Goal: Task Accomplishment & Management: Use online tool/utility

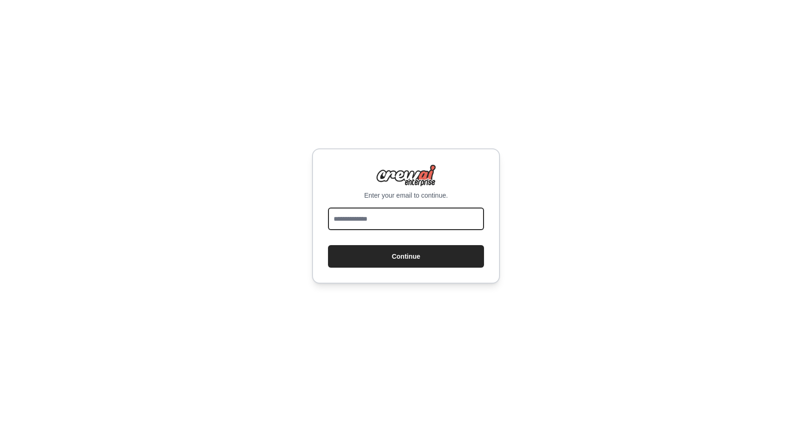
click at [352, 222] on input "email" at bounding box center [406, 219] width 156 height 23
type input "**********"
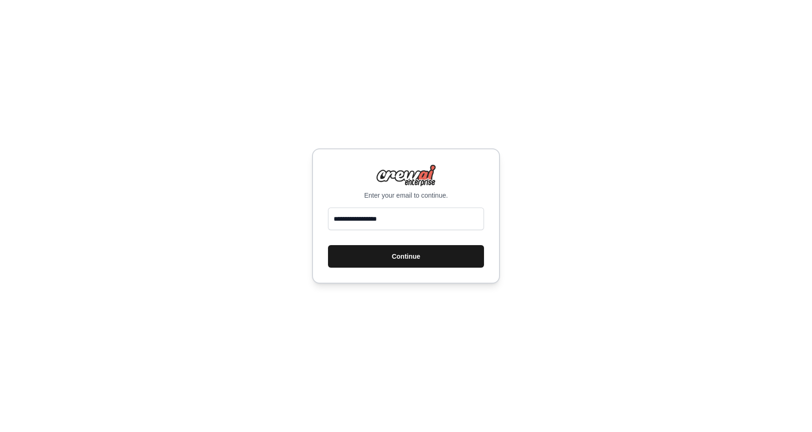
click at [383, 258] on button "Continue" at bounding box center [406, 256] width 156 height 23
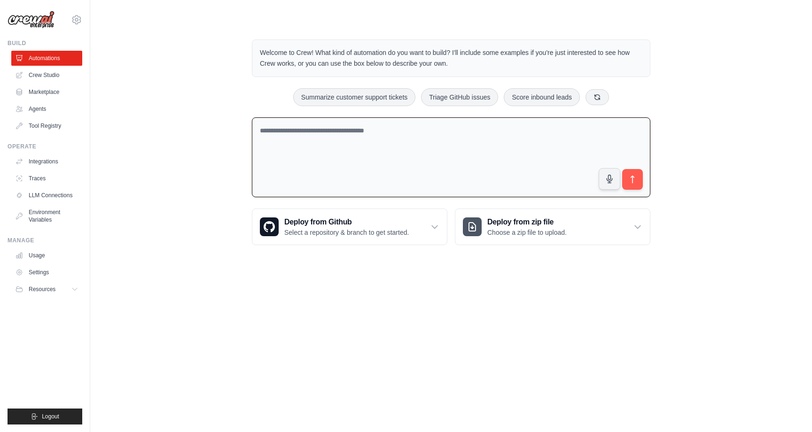
click at [305, 138] on textarea at bounding box center [451, 158] width 399 height 80
drag, startPoint x: 324, startPoint y: 130, endPoint x: 288, endPoint y: 132, distance: 36.2
click at [288, 132] on textarea "**********" at bounding box center [451, 158] width 399 height 80
type textarea "**********"
click at [630, 172] on button "submit" at bounding box center [633, 180] width 22 height 22
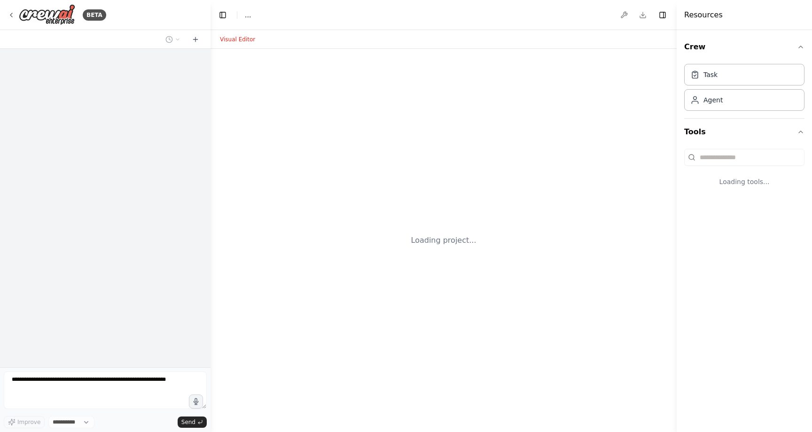
select select "****"
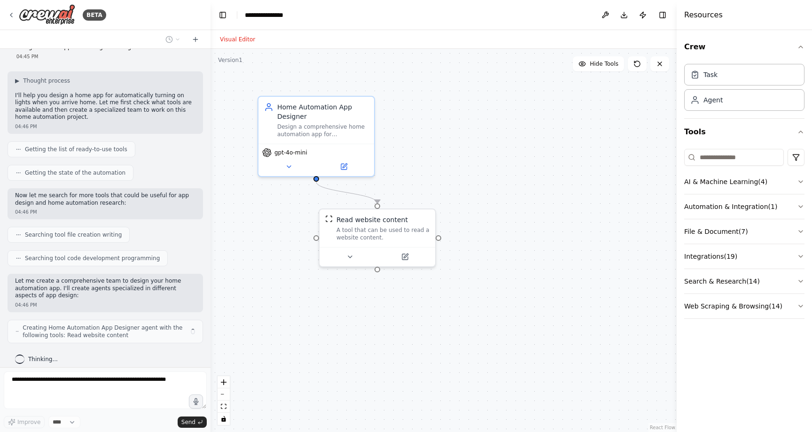
scroll to position [24, 0]
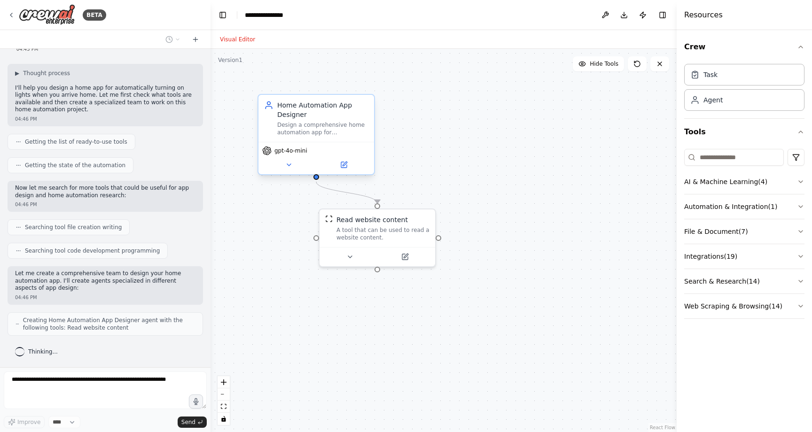
click at [324, 132] on div "Design a comprehensive home automation app for {app_name} that automatically tu…" at bounding box center [322, 128] width 91 height 15
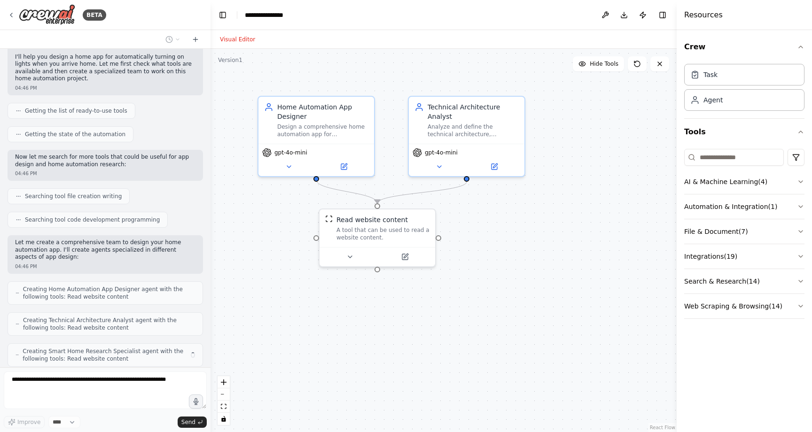
scroll to position [86, 0]
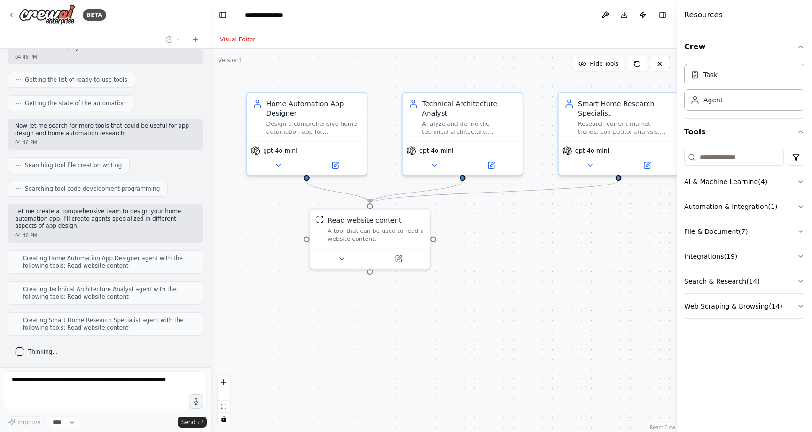
click at [799, 44] on icon "button" at bounding box center [801, 47] width 8 height 8
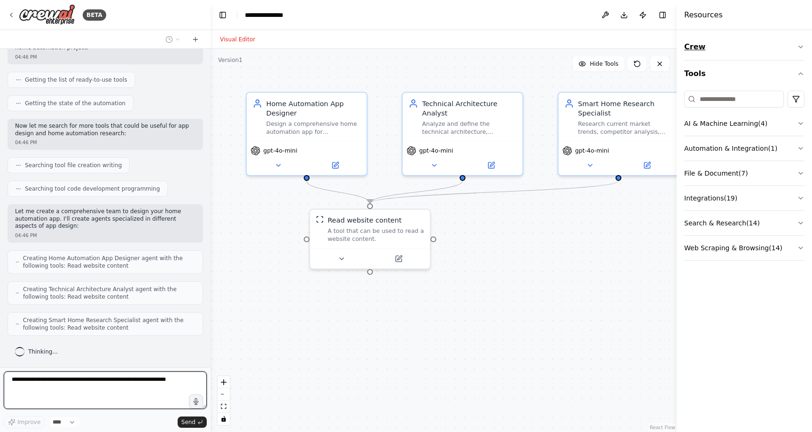
click at [799, 44] on icon "button" at bounding box center [801, 47] width 8 height 8
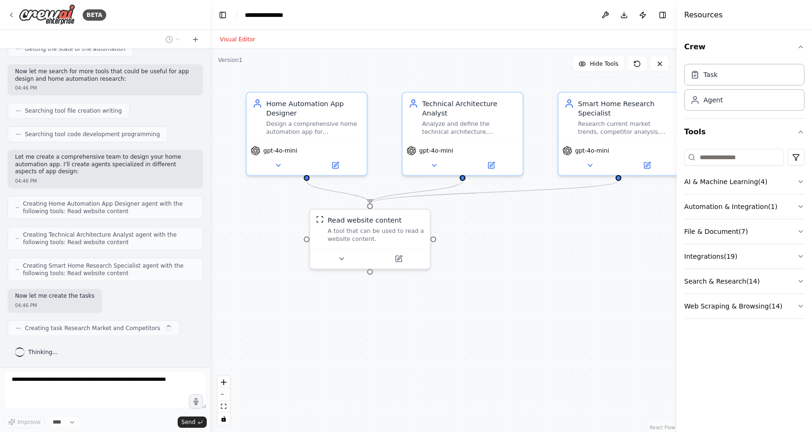
scroll to position [148, 0]
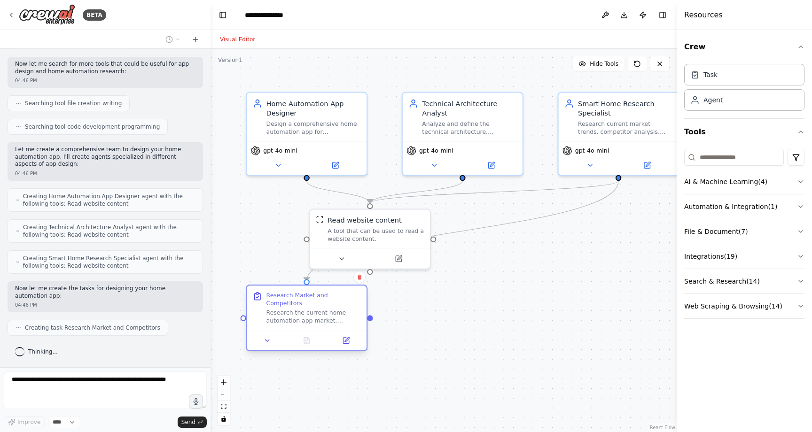
click at [295, 313] on div "Research the current home automation app market, focusing on apps that provide …" at bounding box center [313, 317] width 94 height 16
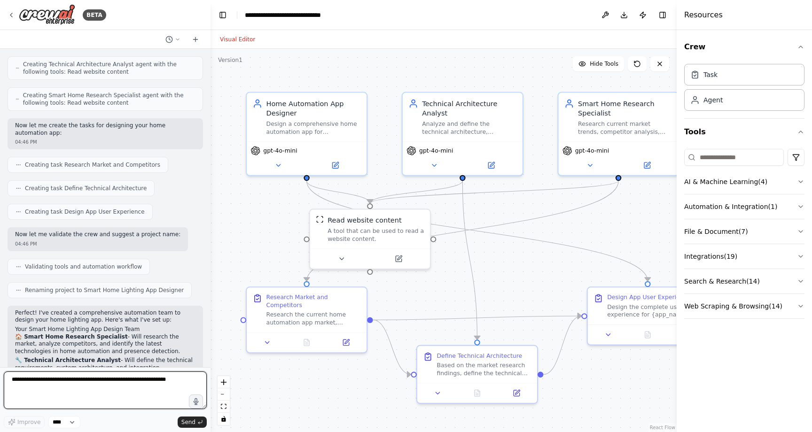
scroll to position [504, 0]
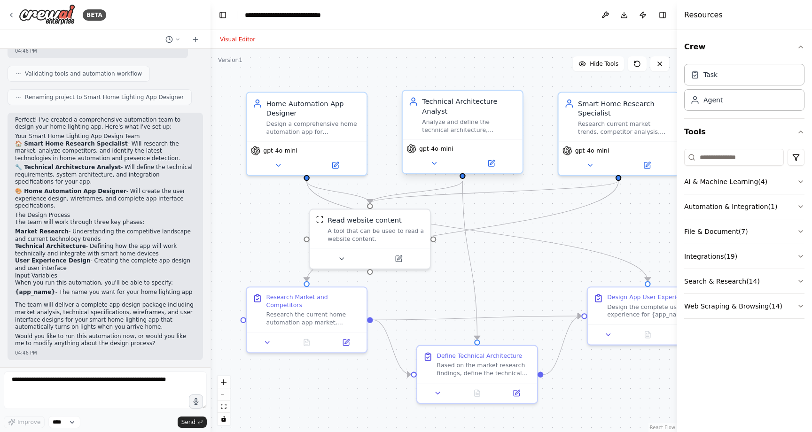
click at [464, 131] on div "Analyze and define the technical architecture, integration requirements, and de…" at bounding box center [469, 126] width 94 height 16
click at [447, 126] on div "Analyze and define the technical architecture, integration requirements, and de…" at bounding box center [469, 126] width 94 height 16
click at [434, 162] on icon at bounding box center [434, 164] width 8 height 8
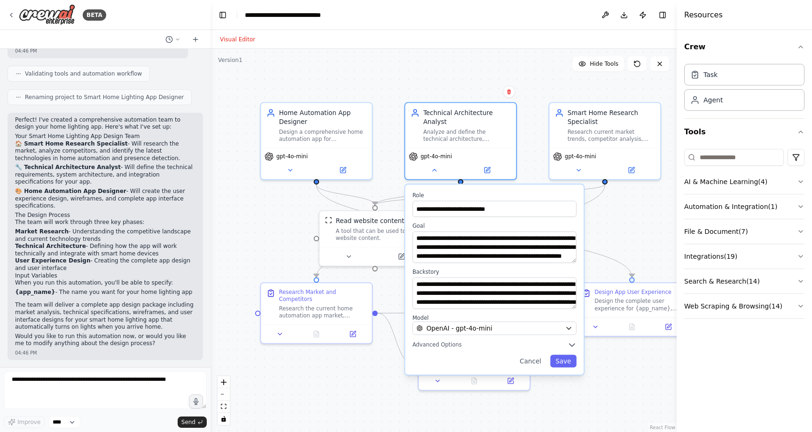
click at [376, 370] on div ".deletable-edge-delete-btn { width: 20px; height: 20px; border: 0px solid #ffff…" at bounding box center [444, 241] width 466 height 384
click at [636, 213] on div ".deletable-edge-delete-btn { width: 20px; height: 20px; border: 0px solid #ffff…" at bounding box center [444, 241] width 466 height 384
click at [530, 363] on div "Define Technical Architecture Based on the market research findings, define the…" at bounding box center [474, 353] width 111 height 34
click at [543, 360] on button "Cancel" at bounding box center [531, 361] width 32 height 13
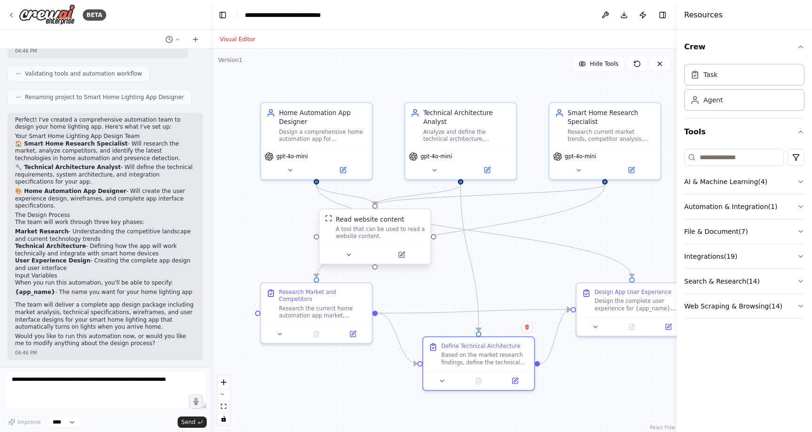
click at [364, 230] on div "A tool that can be used to read a website content." at bounding box center [380, 233] width 89 height 15
click at [305, 308] on div "Research the current home automation app market, focusing on apps that provide …" at bounding box center [322, 310] width 87 height 15
click at [272, 337] on button at bounding box center [280, 332] width 31 height 11
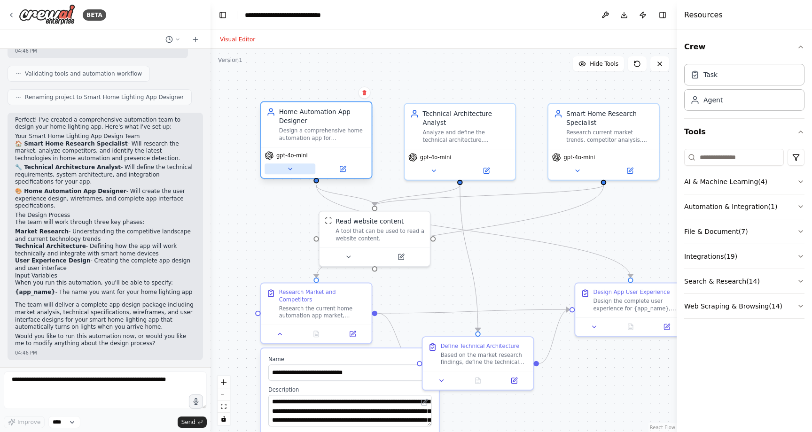
click at [289, 172] on icon at bounding box center [290, 168] width 7 height 7
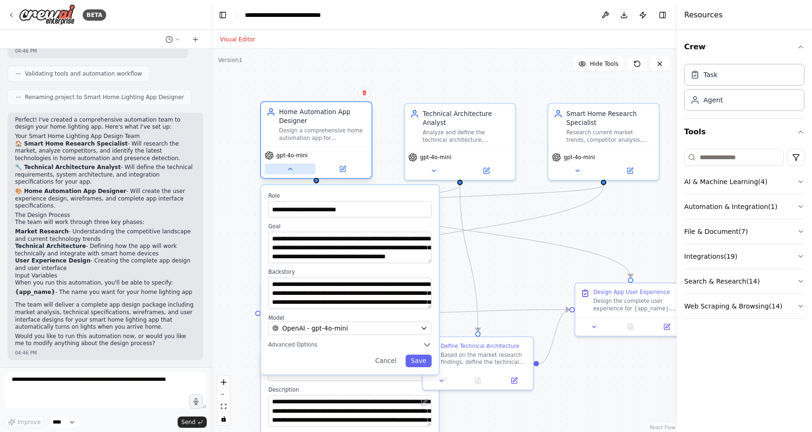
click at [290, 170] on icon at bounding box center [290, 169] width 4 height 2
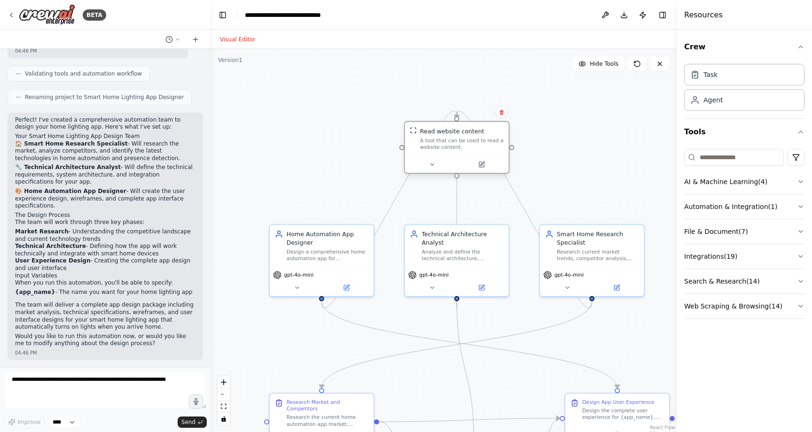
drag, startPoint x: 389, startPoint y: 227, endPoint x: 468, endPoint y: 140, distance: 117.5
click at [468, 140] on div "A tool that can be used to read a website content." at bounding box center [462, 144] width 84 height 14
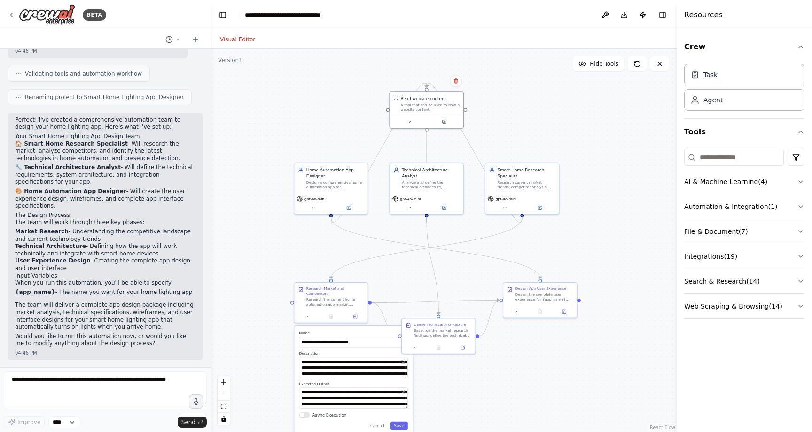
drag, startPoint x: 538, startPoint y: 344, endPoint x: 481, endPoint y: 270, distance: 93.5
click at [481, 270] on div ".deletable-edge-delete-btn { width: 20px; height: 20px; border: 0px solid #ffff…" at bounding box center [444, 241] width 466 height 384
click at [508, 184] on div "Research current market trends, competitor analysis, and emerging technologies …" at bounding box center [526, 183] width 58 height 9
click at [503, 207] on icon at bounding box center [504, 206] width 5 height 5
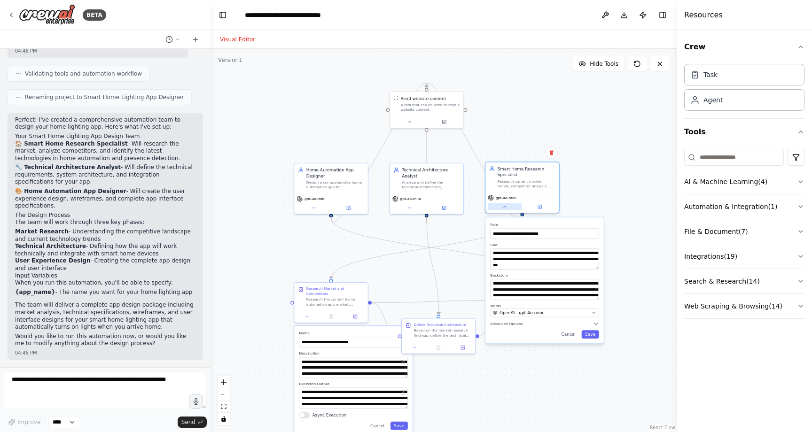
click at [501, 207] on button at bounding box center [505, 207] width 34 height 7
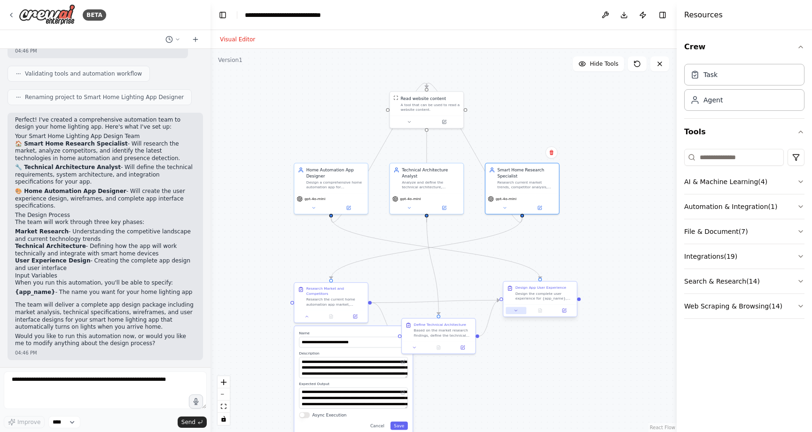
click at [517, 312] on icon at bounding box center [516, 310] width 5 height 5
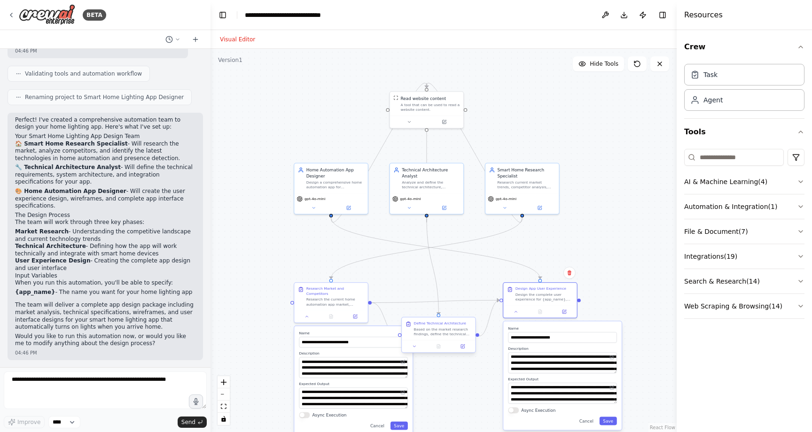
click at [436, 336] on div "Based on the market research findings, define the technical architecture for {a…" at bounding box center [443, 331] width 58 height 9
click at [335, 295] on div "Research Market and Competitors" at bounding box center [335, 289] width 58 height 9
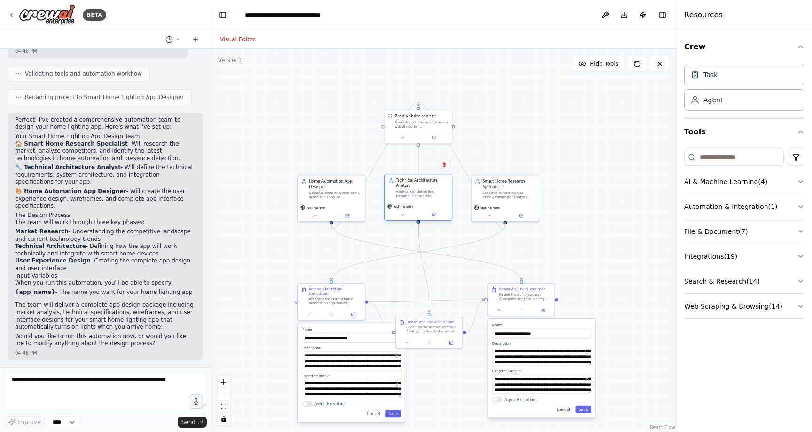
click at [405, 190] on div "Analyze and define the technical architecture, integration requirements, and de…" at bounding box center [422, 194] width 53 height 8
click at [404, 216] on icon at bounding box center [402, 215] width 4 height 4
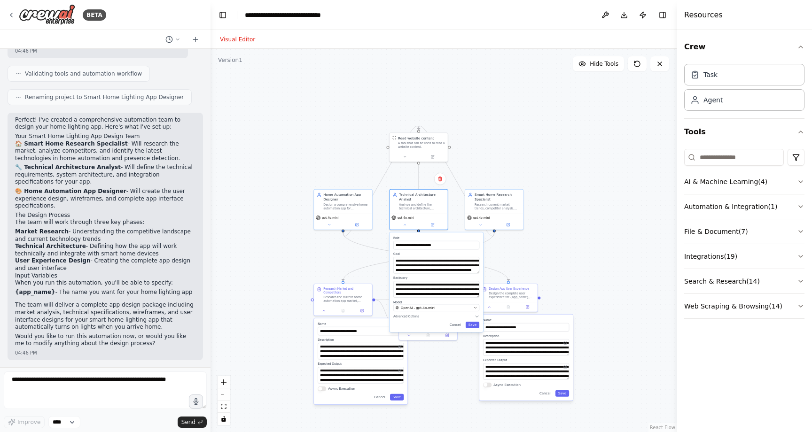
click at [343, 168] on div ".deletable-edge-delete-btn { width: 20px; height: 20px; border: 0px solid #ffff…" at bounding box center [444, 241] width 466 height 384
click at [553, 255] on div ".deletable-edge-delete-btn { width: 20px; height: 20px; border: 0px solid #ffff…" at bounding box center [444, 241] width 466 height 384
click at [381, 398] on button "Cancel" at bounding box center [379, 398] width 17 height 7
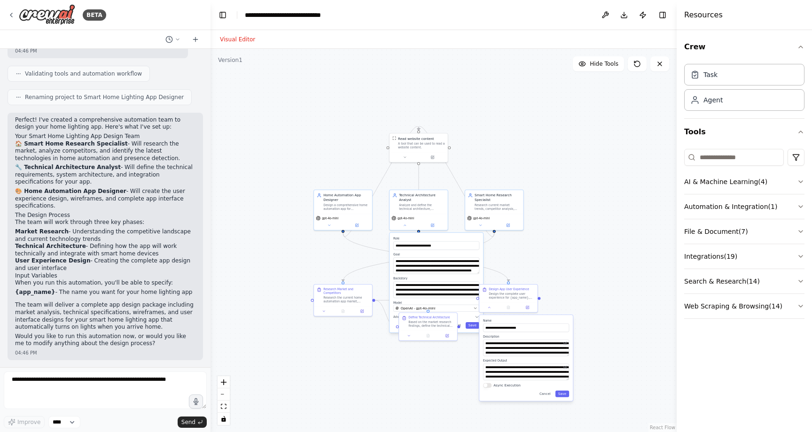
click at [337, 339] on div ".deletable-edge-delete-btn { width: 20px; height: 20px; border: 0px solid #ffff…" at bounding box center [444, 241] width 466 height 384
click at [285, 271] on div ".deletable-edge-delete-btn { width: 20px; height: 20px; border: 0px solid #ffff…" at bounding box center [444, 241] width 466 height 384
click at [544, 398] on div "**********" at bounding box center [526, 358] width 94 height 86
click at [545, 394] on button "Cancel" at bounding box center [545, 394] width 17 height 7
click at [589, 275] on div ".deletable-edge-delete-btn { width: 20px; height: 20px; border: 0px solid #ffff…" at bounding box center [444, 241] width 466 height 384
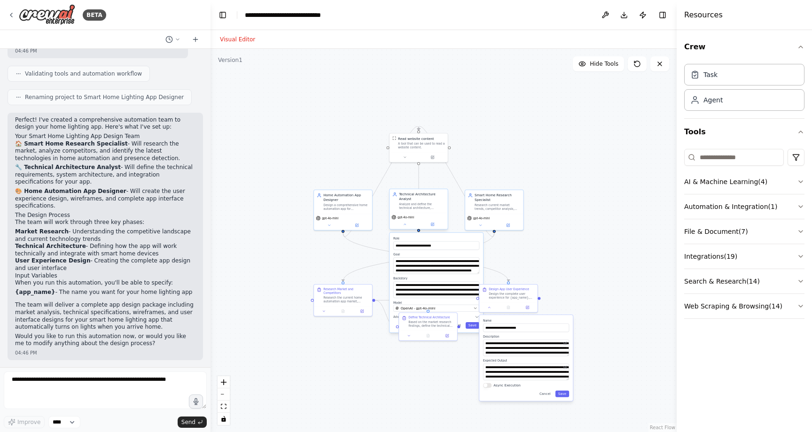
click at [401, 202] on div "Technical Architecture Analyst Analyze and define the technical architecture, i…" at bounding box center [422, 201] width 46 height 18
click at [351, 210] on div "Home Automation App Designer Design a comprehensive home automation app for {ap…" at bounding box center [343, 201] width 58 height 24
click at [342, 303] on div "Research Market and Competitors Research the current home automation app market…" at bounding box center [343, 295] width 58 height 22
click at [417, 204] on div "Analyze and define the technical architecture, integration requirements, and de…" at bounding box center [422, 207] width 46 height 8
click at [400, 224] on button at bounding box center [405, 225] width 27 height 6
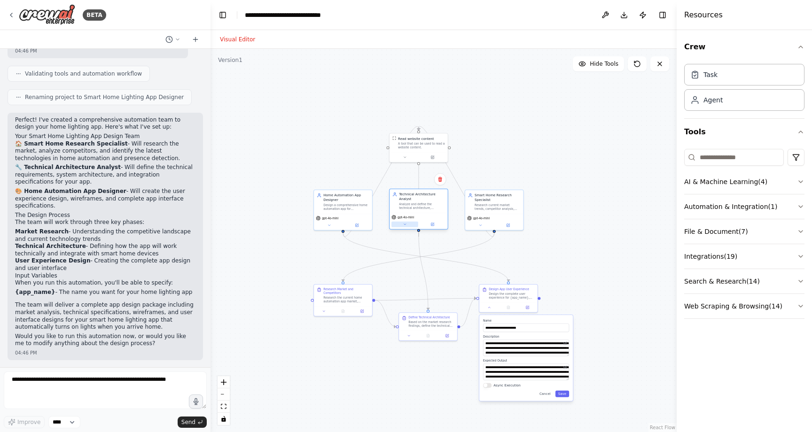
click at [400, 224] on button at bounding box center [405, 225] width 27 height 6
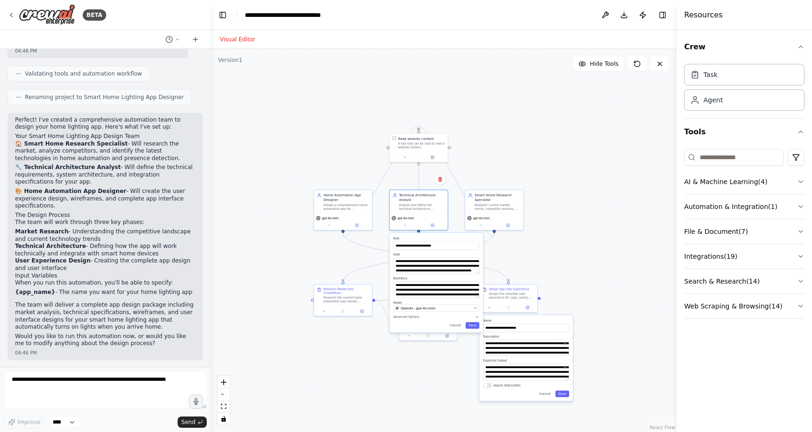
click at [557, 253] on div ".deletable-edge-delete-btn { width: 20px; height: 20px; border: 0px solid #ffff…" at bounding box center [444, 241] width 466 height 384
click at [397, 353] on div ".deletable-edge-delete-btn { width: 20px; height: 20px; border: 0px solid #ffff…" at bounding box center [444, 241] width 466 height 384
click at [461, 325] on button "Cancel" at bounding box center [455, 325] width 17 height 7
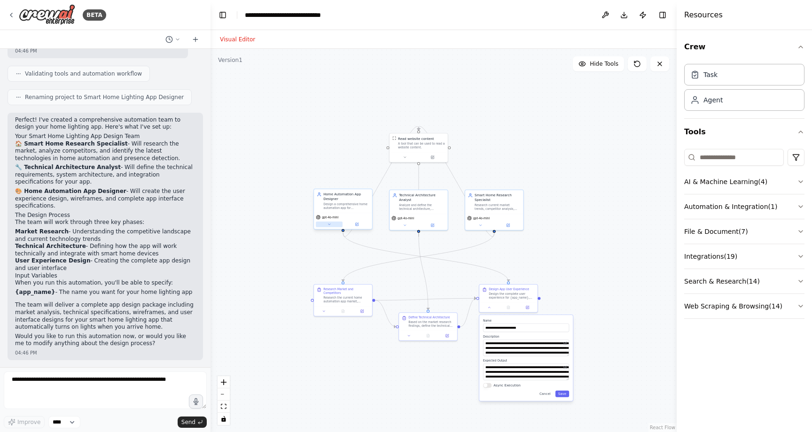
click at [329, 225] on icon at bounding box center [330, 224] width 2 height 1
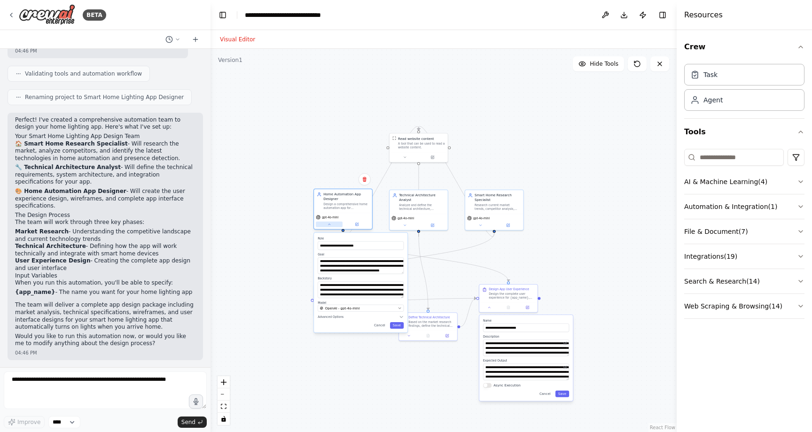
click at [329, 224] on icon at bounding box center [330, 224] width 2 height 1
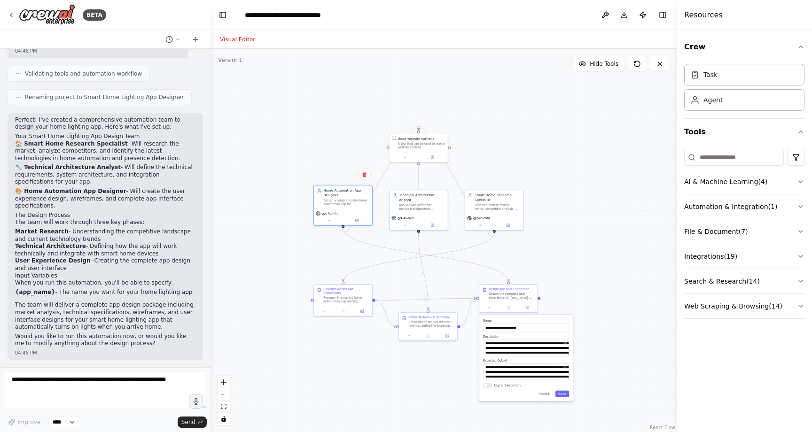
drag, startPoint x: 313, startPoint y: 209, endPoint x: 311, endPoint y: 203, distance: 6.8
click at [311, 203] on div ".deletable-edge-delete-btn { width: 20px; height: 20px; border: 0px solid #ffff…" at bounding box center [444, 241] width 466 height 384
click at [347, 297] on div "Research the current home automation app market, focusing on apps that provide …" at bounding box center [346, 299] width 46 height 8
click at [408, 219] on span "gpt-4o-mini" at bounding box center [405, 217] width 16 height 4
click at [406, 224] on button at bounding box center [404, 224] width 27 height 6
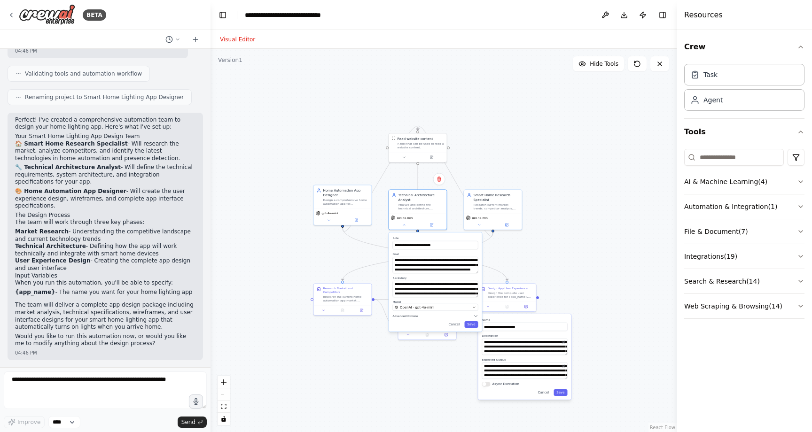
click at [407, 315] on span "Advanced Options" at bounding box center [406, 316] width 26 height 4
click at [340, 298] on div "Research the current home automation app market, focusing on apps that provide …" at bounding box center [346, 298] width 46 height 8
click at [325, 311] on icon at bounding box center [324, 310] width 4 height 4
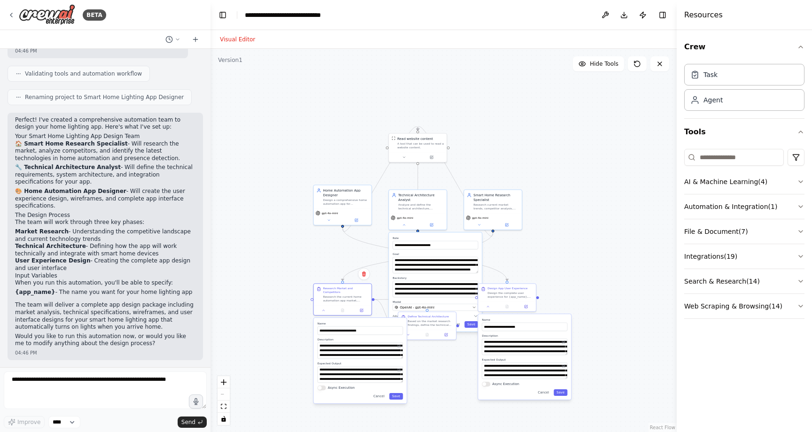
click at [320, 390] on div "**********" at bounding box center [360, 361] width 93 height 86
click at [321, 390] on button "Async Execution" at bounding box center [322, 388] width 8 height 5
click at [321, 388] on button "Async Execution" at bounding box center [322, 388] width 8 height 5
click at [327, 221] on icon at bounding box center [329, 220] width 4 height 4
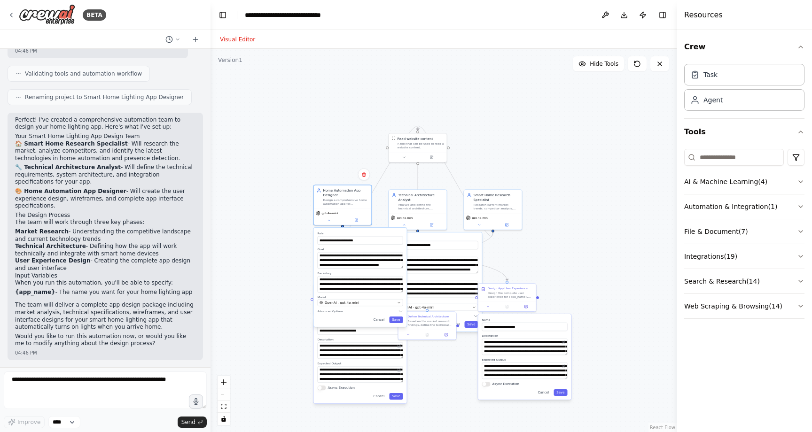
click at [298, 282] on div ".deletable-edge-delete-btn { width: 20px; height: 20px; border: 0px solid #ffff…" at bounding box center [444, 241] width 466 height 384
click at [445, 382] on div ".deletable-edge-delete-btn { width: 20px; height: 20px; border: 0px solid #ffff…" at bounding box center [444, 241] width 466 height 384
drag, startPoint x: 445, startPoint y: 323, endPoint x: 444, endPoint y: 379, distance: 55.5
click at [444, 379] on div "Based on the market research findings, define the technical architecture for {a…" at bounding box center [431, 379] width 46 height 8
click at [458, 327] on button "Cancel" at bounding box center [454, 324] width 17 height 7
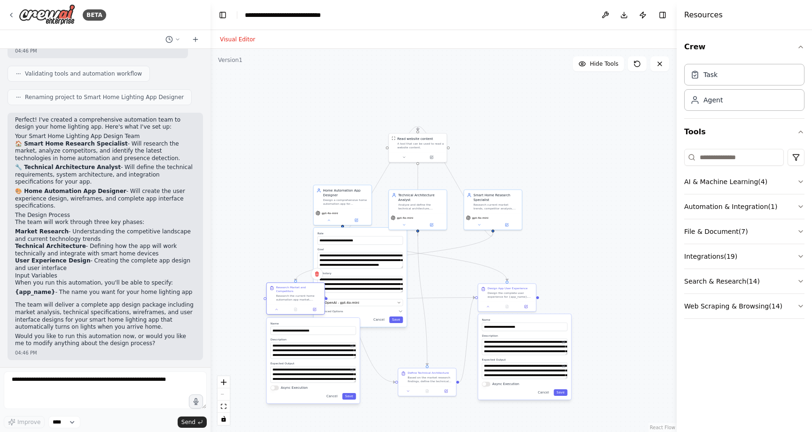
drag, startPoint x: 353, startPoint y: 298, endPoint x: 304, endPoint y: 302, distance: 49.5
click at [304, 302] on div "Research the current home automation app market, focusing on apps that provide …" at bounding box center [299, 298] width 46 height 8
click at [383, 322] on button "Cancel" at bounding box center [379, 320] width 17 height 7
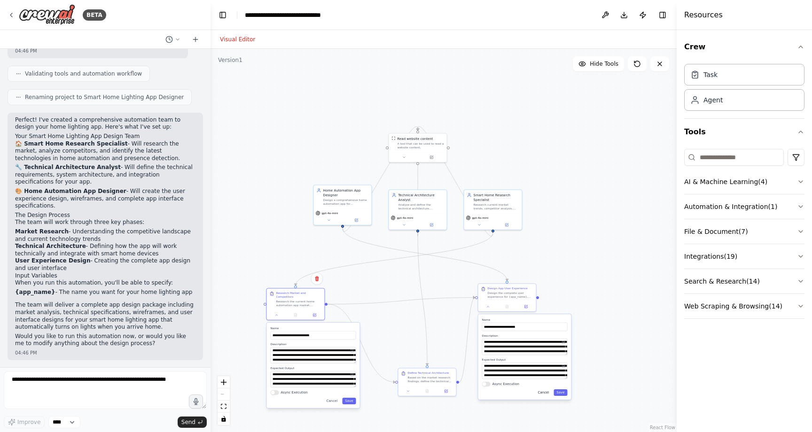
click at [550, 395] on button "Cancel" at bounding box center [543, 393] width 17 height 7
click at [546, 393] on button "Cancel" at bounding box center [543, 393] width 17 height 7
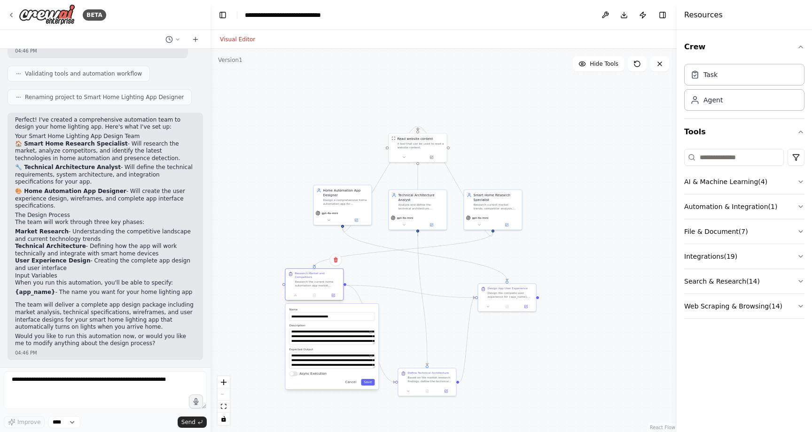
drag, startPoint x: 295, startPoint y: 305, endPoint x: 313, endPoint y: 293, distance: 21.5
click at [313, 288] on div "Research the current home automation app market, focusing on apps that provide …" at bounding box center [318, 284] width 46 height 8
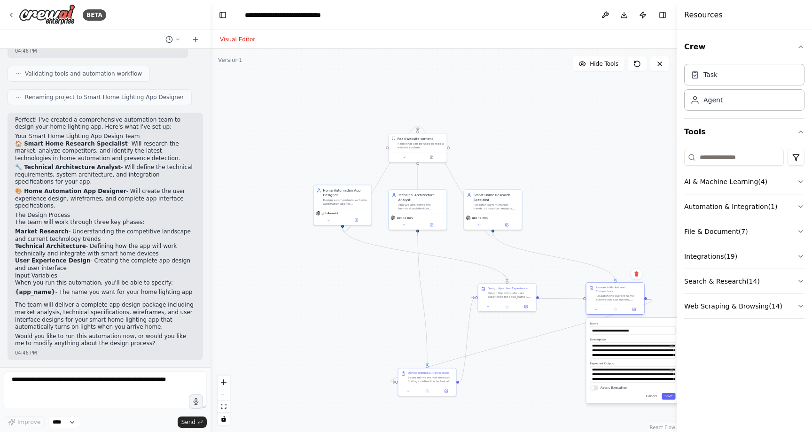
drag, startPoint x: 315, startPoint y: 298, endPoint x: 615, endPoint y: 303, distance: 299.9
click at [615, 303] on div "Research Market and Competitors Research the current home automation app market…" at bounding box center [616, 294] width 58 height 22
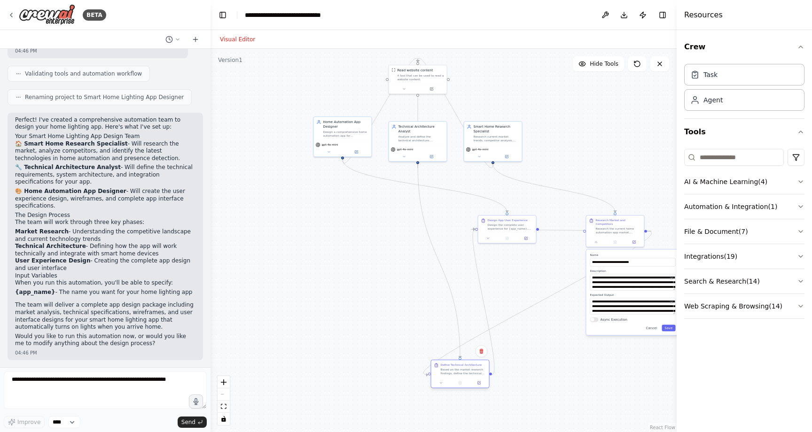
drag, startPoint x: 434, startPoint y: 385, endPoint x: 436, endPoint y: 360, distance: 24.6
click at [457, 369] on div "Based on the market research findings, define the technical architecture for {a…" at bounding box center [464, 372] width 46 height 8
click at [401, 345] on div ".deletable-edge-delete-btn { width: 20px; height: 20px; border: 0px solid #ffff…" at bounding box center [444, 241] width 466 height 384
drag, startPoint x: 449, startPoint y: 375, endPoint x: 322, endPoint y: 331, distance: 134.4
click at [322, 331] on div "Based on the market research findings, define the technical architecture for {a…" at bounding box center [332, 332] width 46 height 8
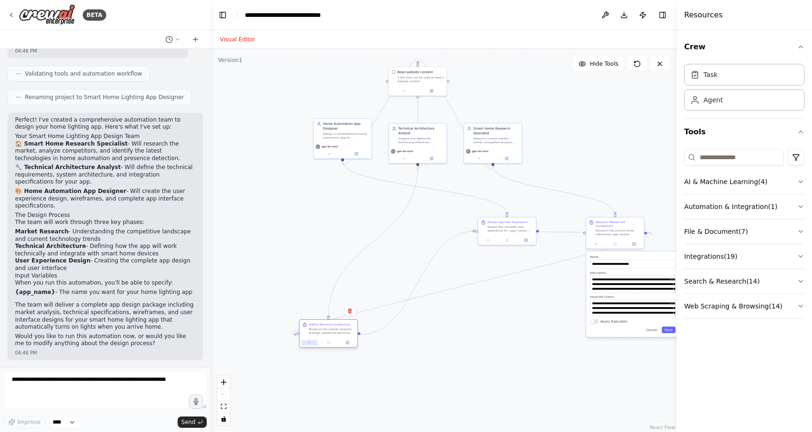
click at [309, 343] on icon at bounding box center [310, 343] width 4 height 4
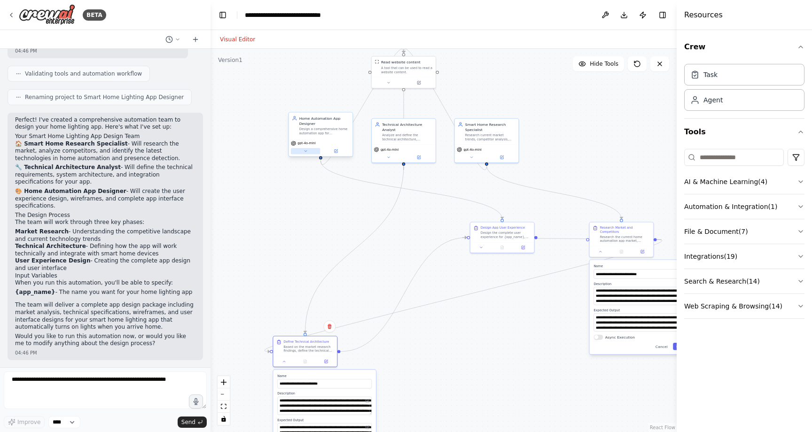
click at [307, 153] on icon at bounding box center [306, 151] width 4 height 4
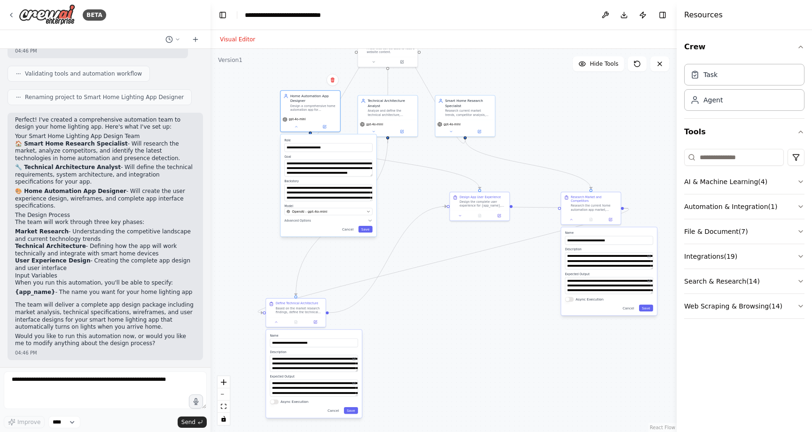
drag, startPoint x: 438, startPoint y: 362, endPoint x: 423, endPoint y: 325, distance: 40.2
click at [423, 325] on div ".deletable-edge-delete-btn { width: 20px; height: 20px; border: 0px solid #ffff…" at bounding box center [444, 241] width 466 height 384
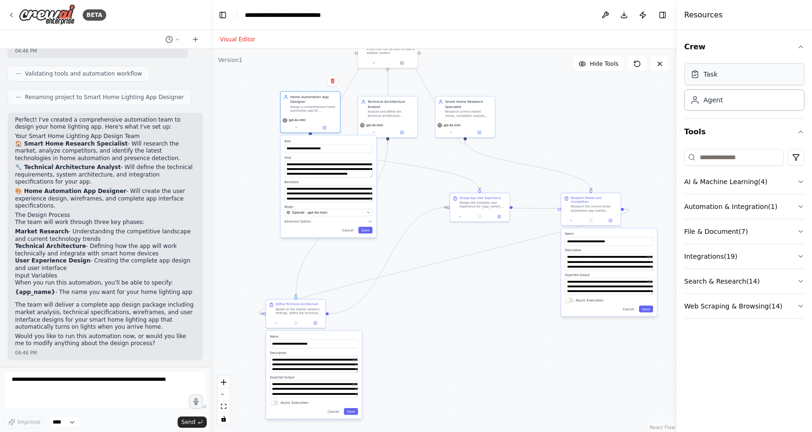
click at [723, 78] on div "Task" at bounding box center [744, 74] width 120 height 22
click at [721, 104] on div "Agent" at bounding box center [713, 99] width 19 height 9
click at [807, 50] on div "Crew Task Agent Tools AI & Machine Learning ( 4 ) Automation & Integration ( 1 …" at bounding box center [744, 231] width 135 height 402
click at [801, 49] on icon "button" at bounding box center [801, 47] width 8 height 8
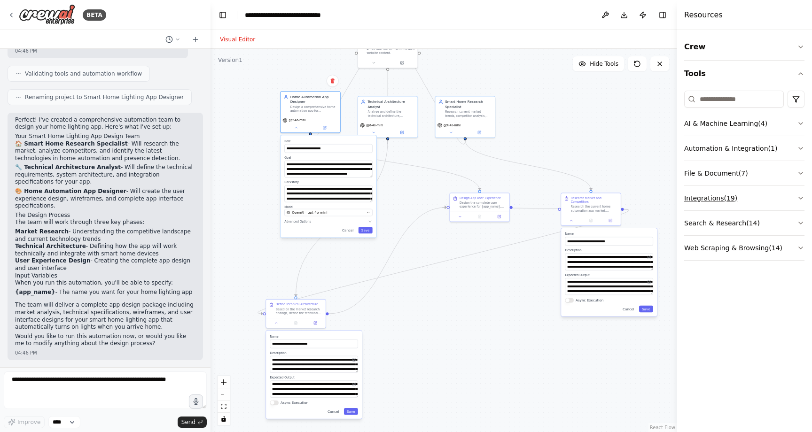
click at [801, 199] on icon "button" at bounding box center [801, 199] width 8 height 8
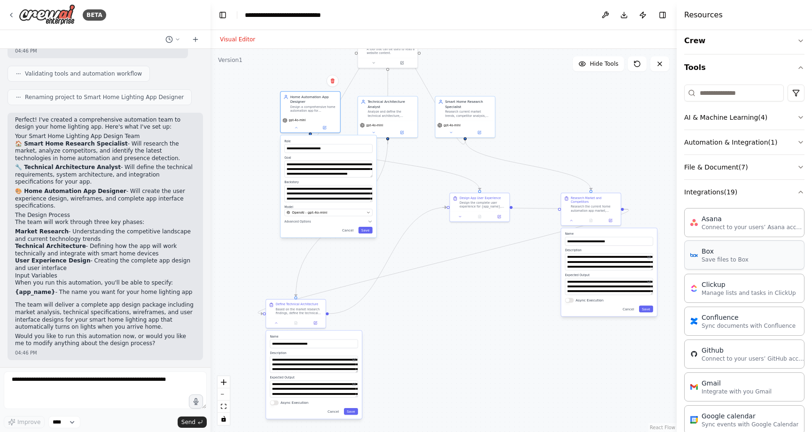
scroll to position [0, 0]
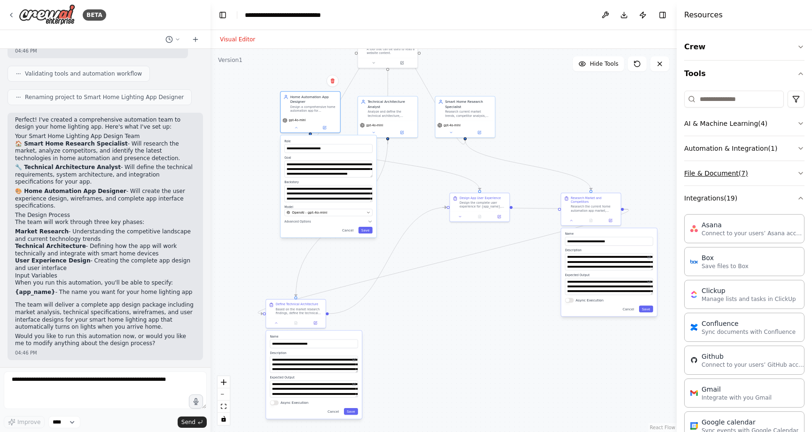
click at [802, 174] on icon "button" at bounding box center [801, 174] width 8 height 8
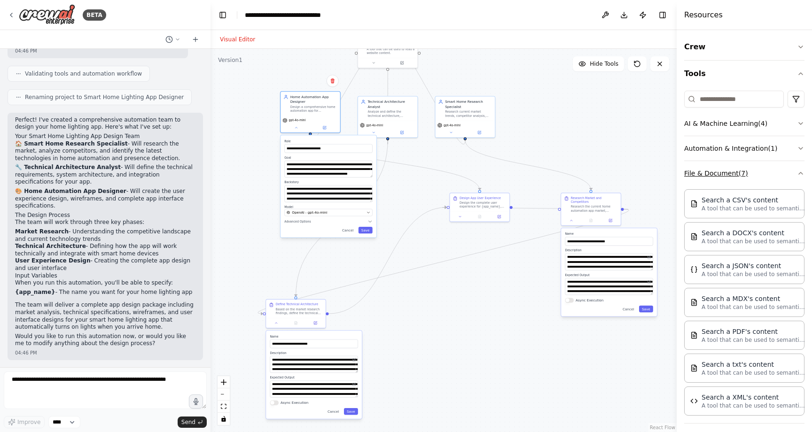
click at [798, 175] on icon "button" at bounding box center [801, 174] width 8 height 8
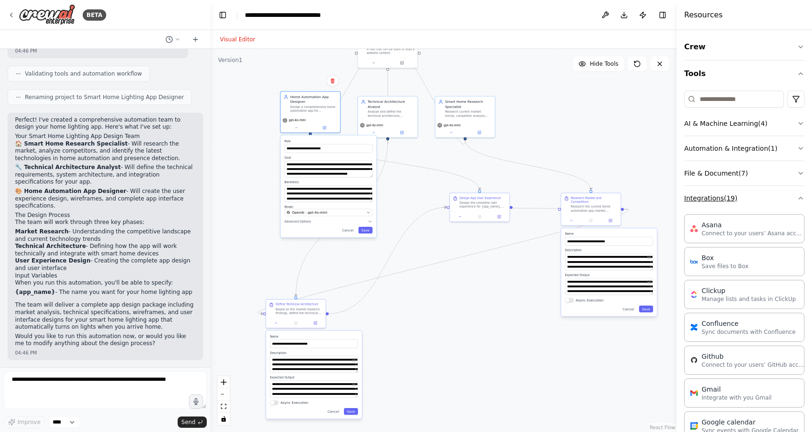
click at [798, 194] on button "Integrations ( 19 )" at bounding box center [744, 198] width 120 height 24
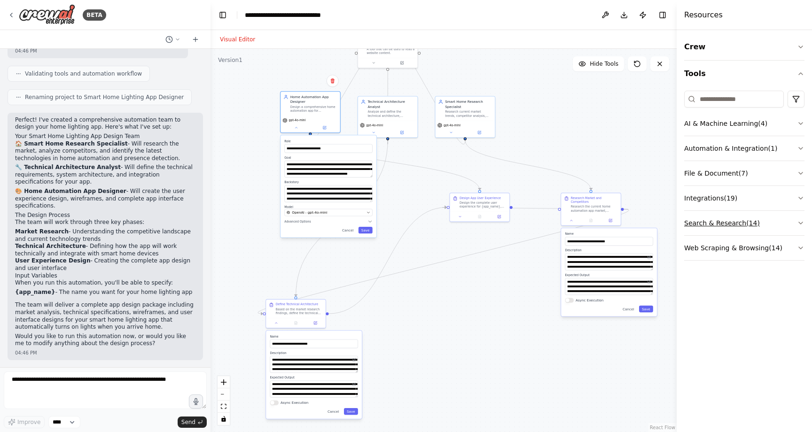
click at [800, 225] on icon "button" at bounding box center [801, 223] width 8 height 8
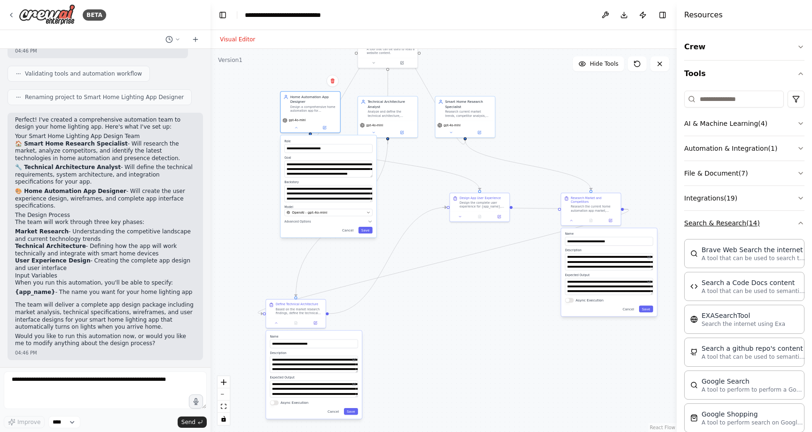
click at [800, 224] on icon "button" at bounding box center [801, 223] width 8 height 8
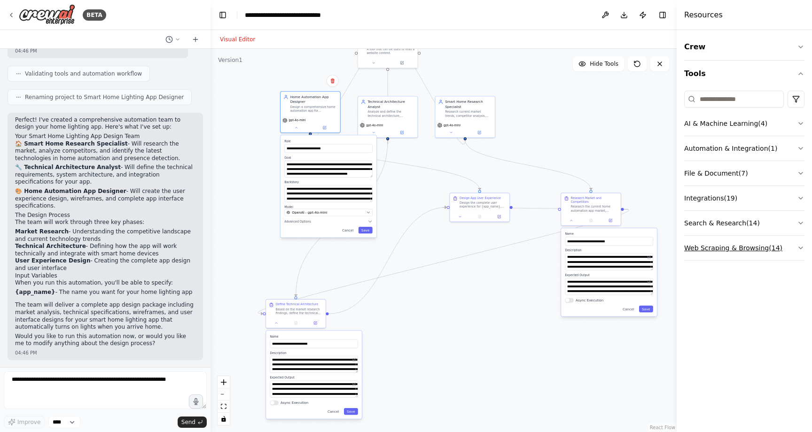
click at [800, 243] on button "Web Scraping & Browsing ( 14 )" at bounding box center [744, 248] width 120 height 24
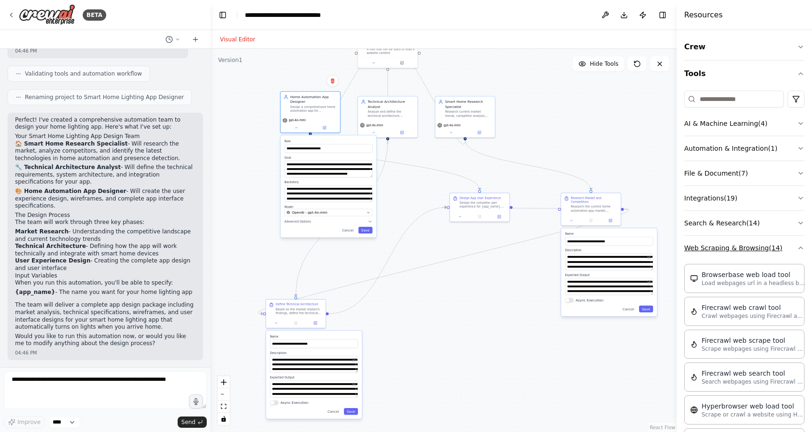
click at [800, 243] on button "Web Scraping & Browsing ( 14 )" at bounding box center [744, 248] width 120 height 24
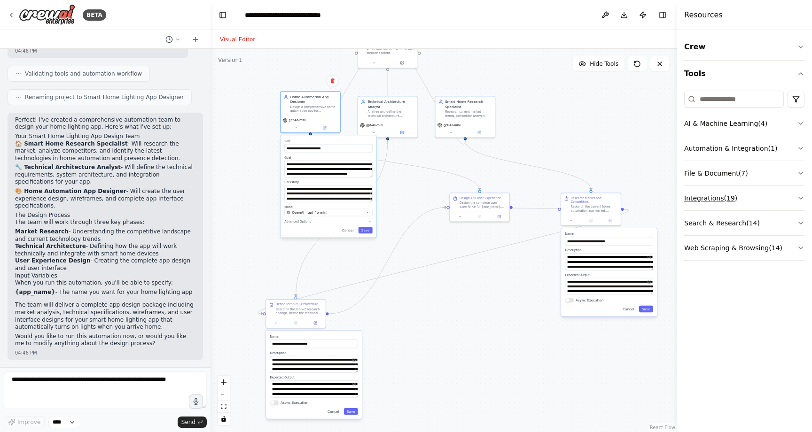
click at [799, 195] on icon "button" at bounding box center [801, 199] width 8 height 8
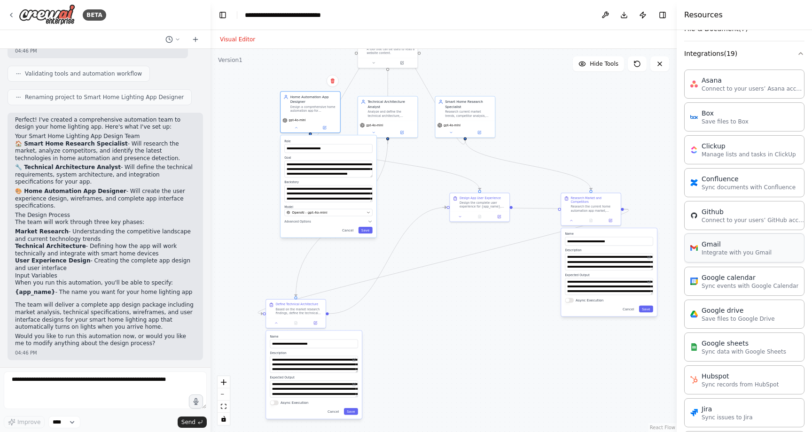
scroll to position [136, 0]
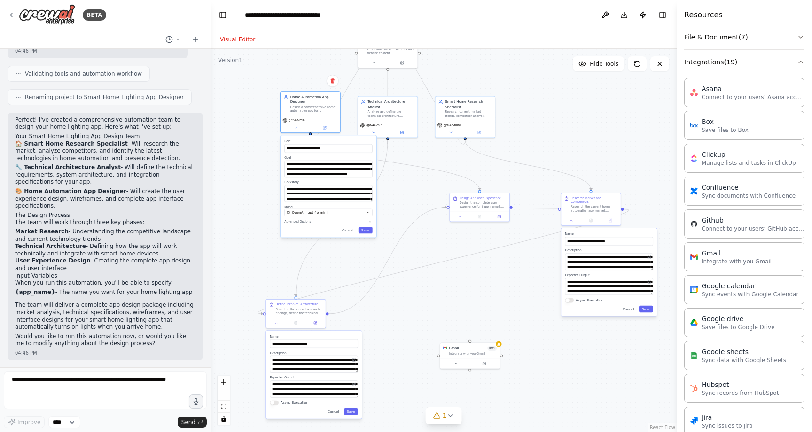
click at [506, 310] on div ".deletable-edge-delete-btn { width: 20px; height: 20px; border: 0px solid #ffff…" at bounding box center [444, 241] width 466 height 384
click at [454, 298] on div ".deletable-edge-delete-btn { width: 20px; height: 20px; border: 0px solid #ffff…" at bounding box center [444, 241] width 466 height 384
click at [453, 362] on button at bounding box center [455, 363] width 27 height 6
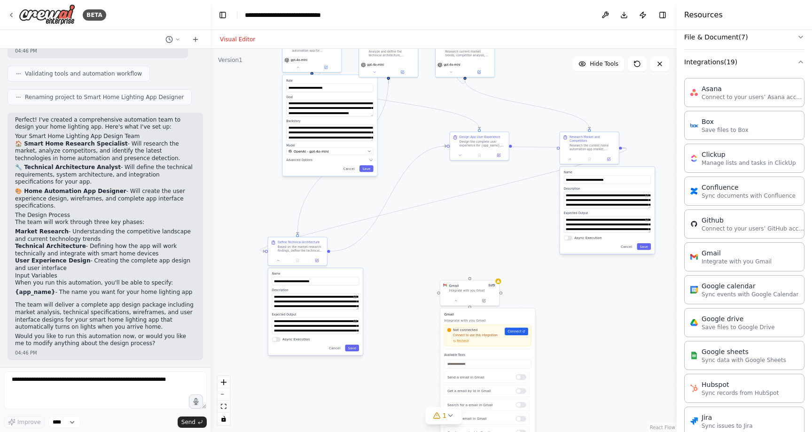
drag, startPoint x: 457, startPoint y: 299, endPoint x: 457, endPoint y: 236, distance: 63.0
click at [457, 236] on div ".deletable-edge-delete-btn { width: 20px; height: 20px; border: 0px solid #ffff…" at bounding box center [444, 241] width 466 height 384
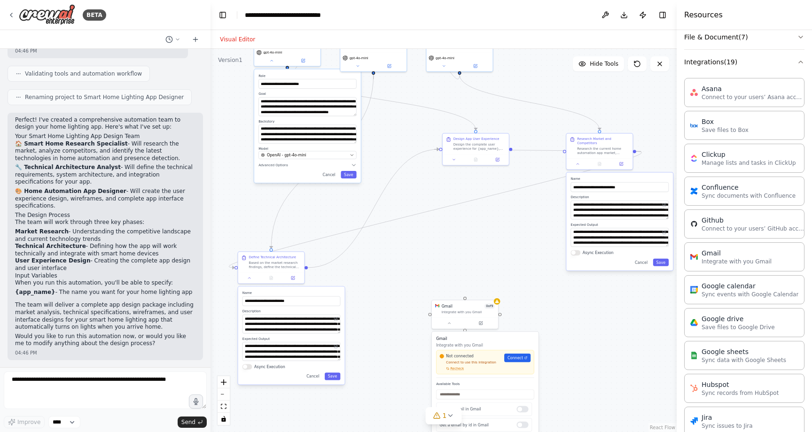
drag, startPoint x: 437, startPoint y: 247, endPoint x: 428, endPoint y: 265, distance: 20.2
click at [428, 265] on div ".deletable-edge-delete-btn { width: 20px; height: 20px; border: 0px solid #ffff…" at bounding box center [444, 241] width 466 height 384
click at [448, 321] on icon at bounding box center [449, 322] width 4 height 4
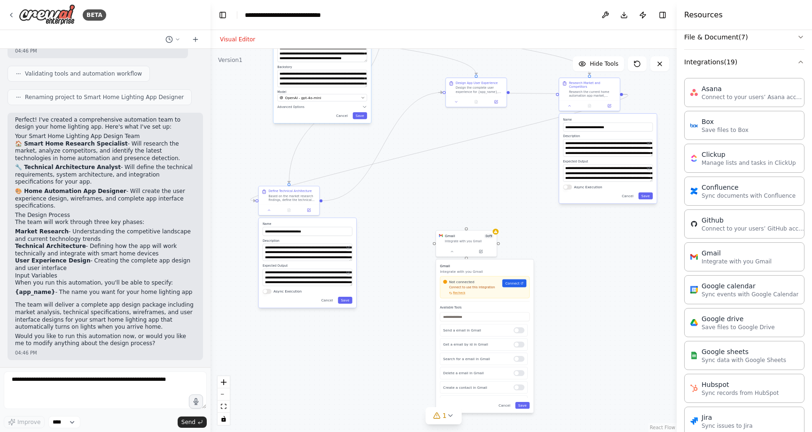
drag, startPoint x: 408, startPoint y: 290, endPoint x: 411, endPoint y: 218, distance: 71.5
click at [411, 218] on div ".deletable-edge-delete-btn { width: 20px; height: 20px; border: 0px solid #ffff…" at bounding box center [444, 241] width 466 height 384
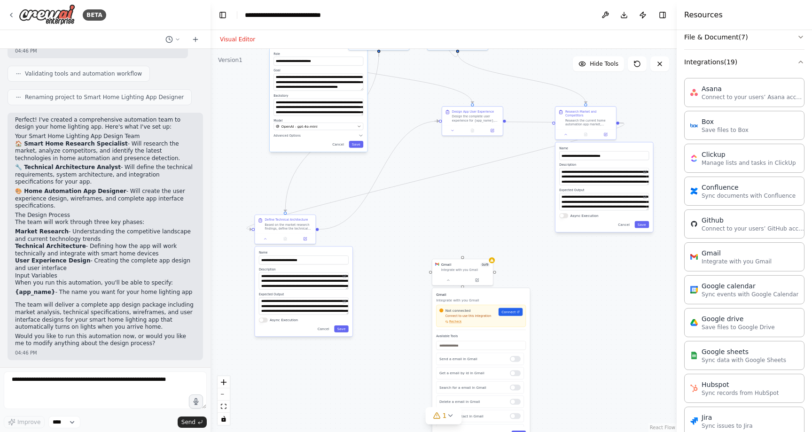
drag, startPoint x: 385, startPoint y: 207, endPoint x: 381, endPoint y: 240, distance: 33.2
click at [381, 240] on div ".deletable-edge-delete-btn { width: 20px; height: 20px; border: 0px solid #ffff…" at bounding box center [444, 241] width 466 height 384
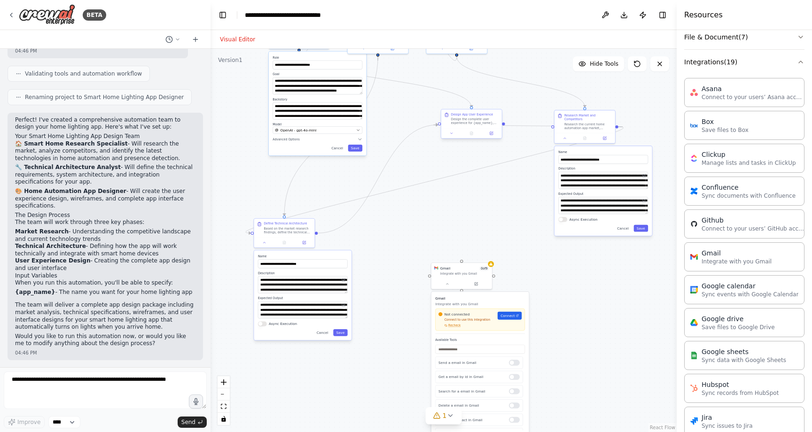
click at [458, 112] on div "Design App User Experience" at bounding box center [472, 114] width 42 height 4
click at [804, 62] on icon "button" at bounding box center [801, 62] width 8 height 8
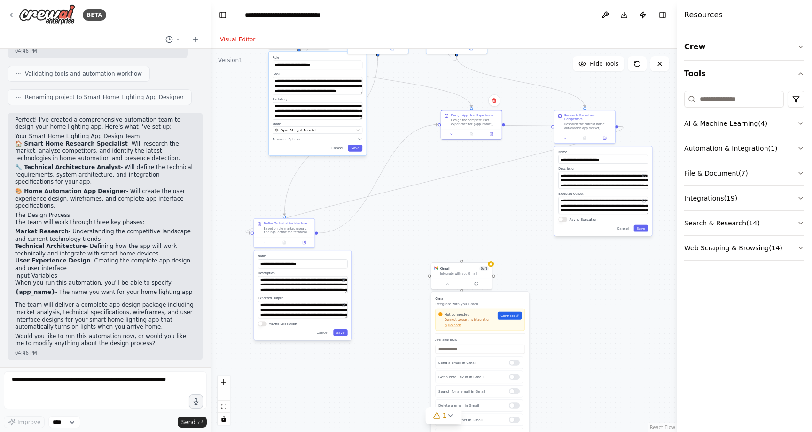
click at [798, 79] on button "Tools" at bounding box center [744, 74] width 120 height 26
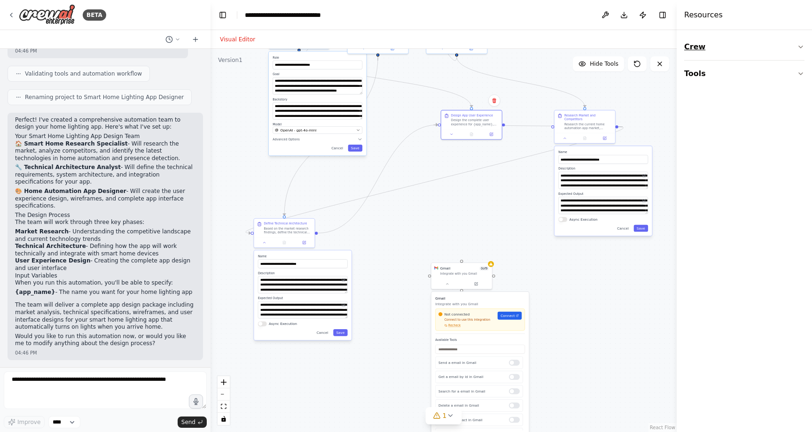
click at [802, 47] on icon "button" at bounding box center [801, 47] width 4 height 2
drag, startPoint x: 479, startPoint y: 199, endPoint x: 473, endPoint y: 184, distance: 16.7
click at [473, 184] on div "New Task" at bounding box center [468, 183] width 14 height 4
click at [714, 135] on button "Tools" at bounding box center [744, 132] width 120 height 26
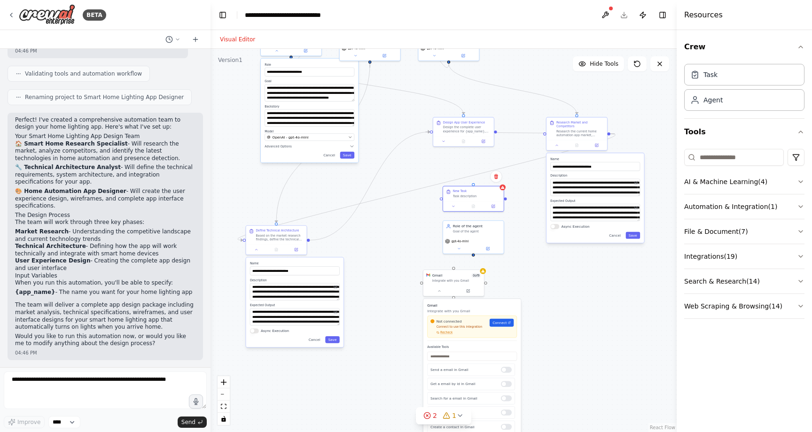
drag, startPoint x: 516, startPoint y: 192, endPoint x: 508, endPoint y: 195, distance: 8.5
click at [508, 195] on div ".deletable-edge-delete-btn { width: 20px; height: 20px; border: 0px solid #ffff…" at bounding box center [444, 241] width 466 height 384
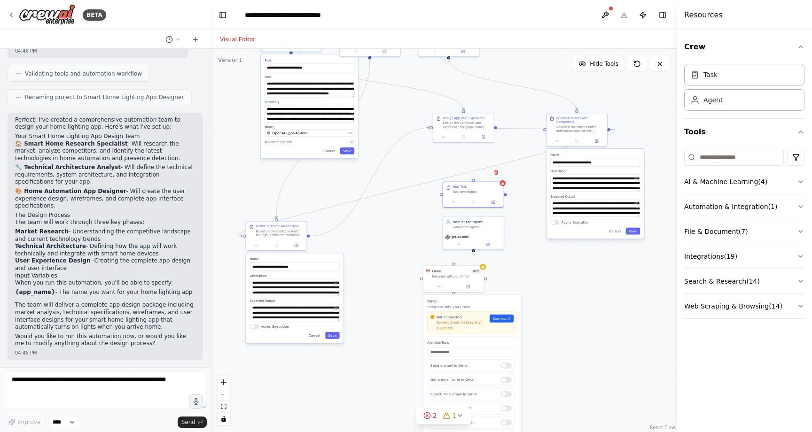
click at [506, 195] on div ".deletable-edge-delete-btn { width: 20px; height: 20px; border: 0px solid #ffff…" at bounding box center [444, 241] width 466 height 384
